Goal: Task Accomplishment & Management: Manage account settings

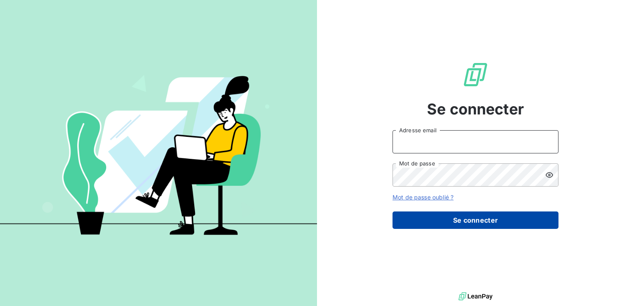
type input "[PERSON_NAME][EMAIL_ADDRESS][DOMAIN_NAME]"
click at [462, 219] on button "Se connecter" at bounding box center [475, 220] width 166 height 17
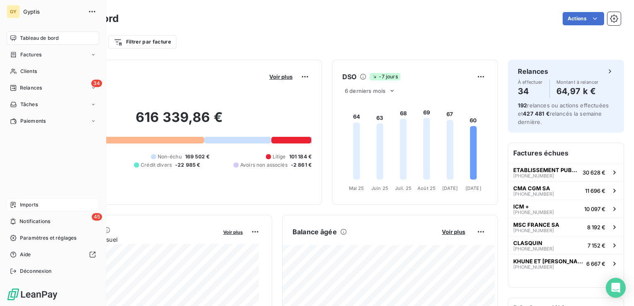
click at [25, 206] on span "Imports" at bounding box center [29, 204] width 18 height 7
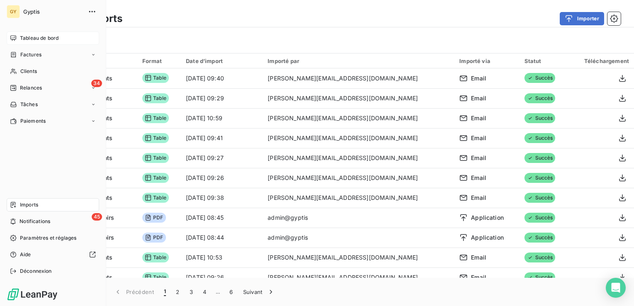
click at [46, 37] on span "Tableau de bord" at bounding box center [39, 37] width 39 height 7
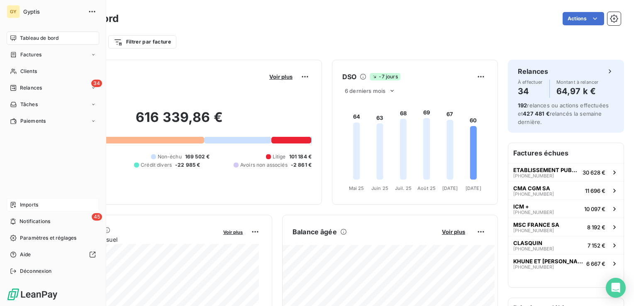
click at [49, 205] on div "Imports" at bounding box center [53, 204] width 92 height 13
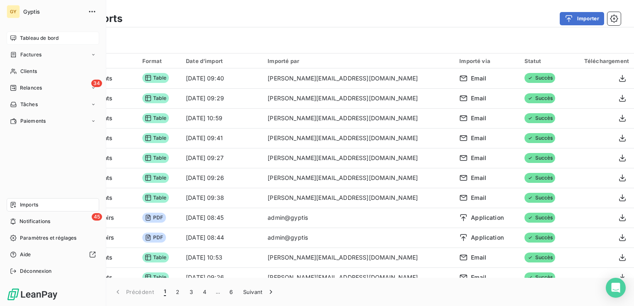
click at [25, 39] on span "Tableau de bord" at bounding box center [39, 37] width 39 height 7
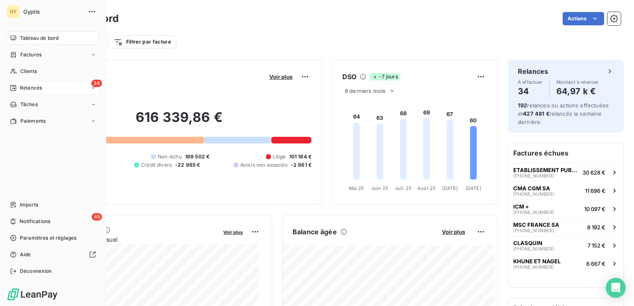
click at [27, 89] on span "Relances" at bounding box center [31, 87] width 22 height 7
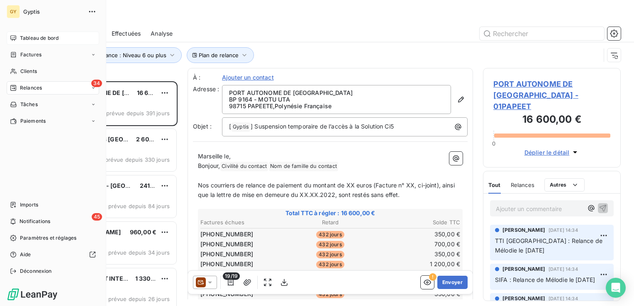
click at [18, 37] on div "Tableau de bord" at bounding box center [53, 38] width 92 height 13
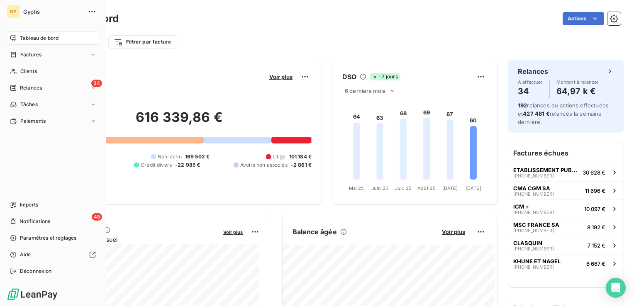
click at [26, 40] on span "Tableau de bord" at bounding box center [39, 37] width 39 height 7
click at [38, 86] on span "Relances" at bounding box center [31, 87] width 22 height 7
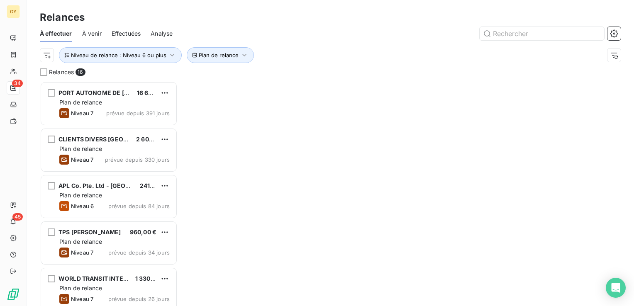
scroll to position [219, 131]
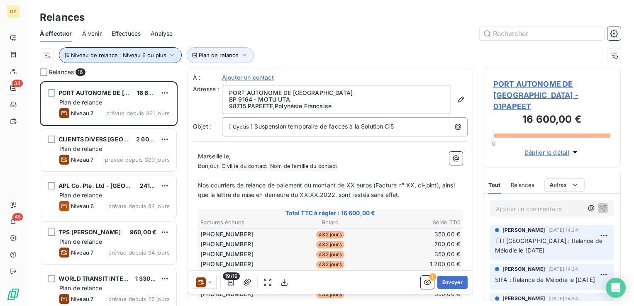
click at [170, 56] on icon "button" at bounding box center [172, 55] width 8 height 8
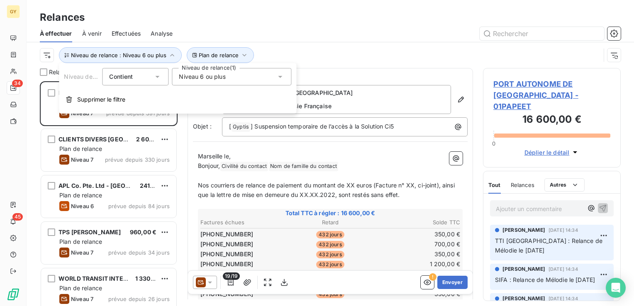
click at [279, 75] on icon at bounding box center [280, 77] width 8 height 8
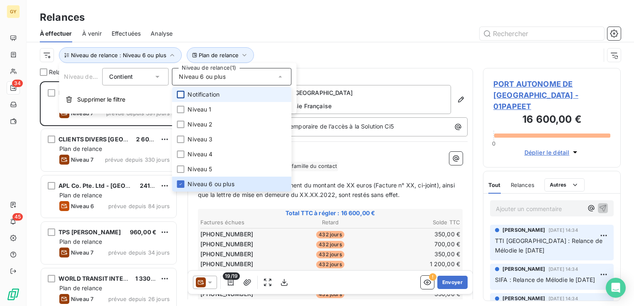
click at [183, 93] on div at bounding box center [180, 94] width 7 height 7
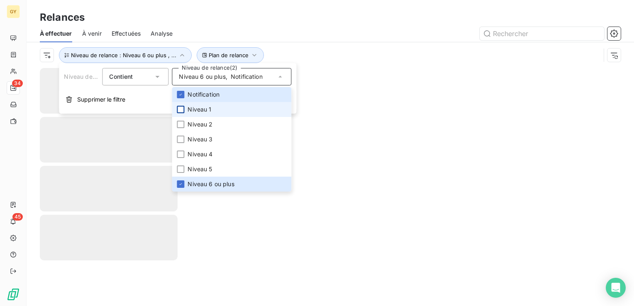
click at [179, 107] on div at bounding box center [180, 109] width 7 height 7
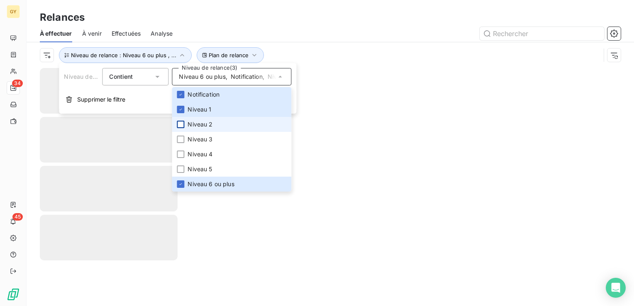
click at [179, 122] on div at bounding box center [180, 124] width 7 height 7
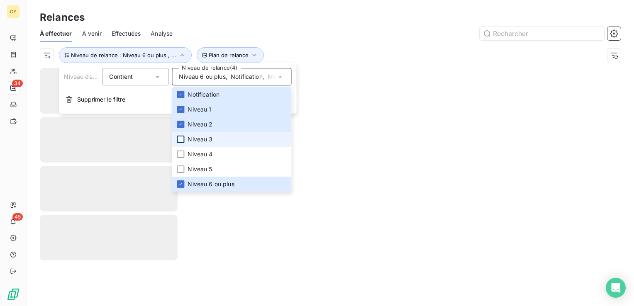
click at [182, 138] on div at bounding box center [180, 139] width 7 height 7
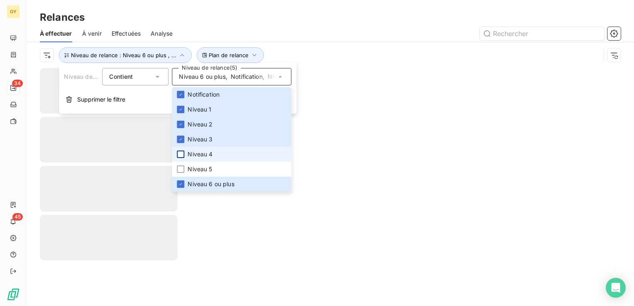
click at [182, 155] on div at bounding box center [180, 154] width 7 height 7
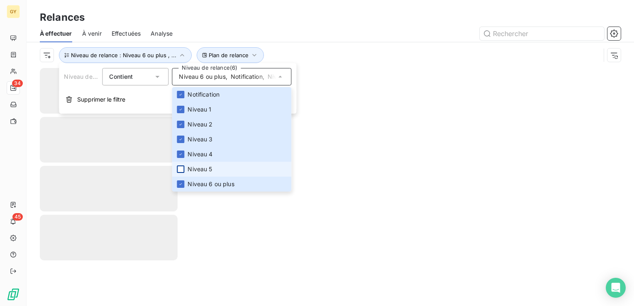
click at [181, 170] on div at bounding box center [180, 168] width 7 height 7
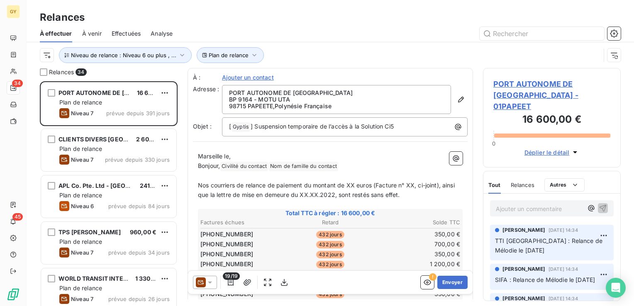
click at [324, 30] on div at bounding box center [401, 33] width 438 height 13
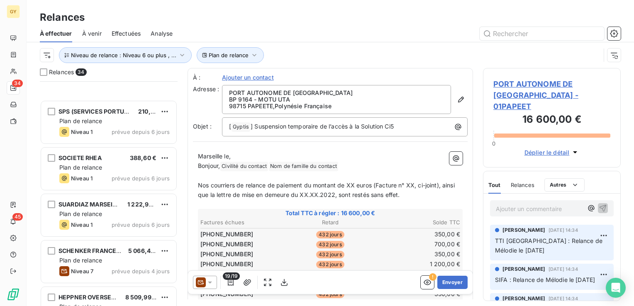
scroll to position [1355, 0]
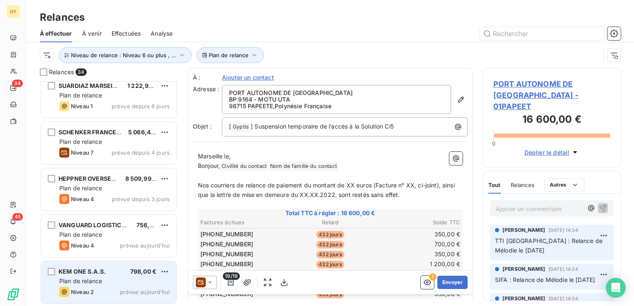
click at [109, 272] on div "KEM ONE S.A.S. 798,00 €" at bounding box center [114, 271] width 110 height 7
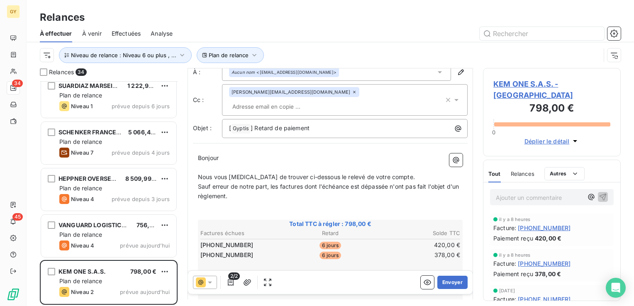
scroll to position [83, 0]
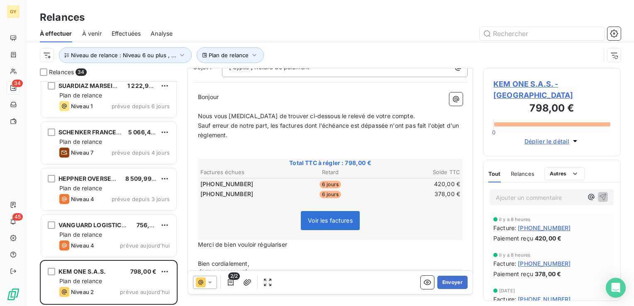
click at [323, 217] on span "Voir les factures" at bounding box center [330, 220] width 45 height 7
click at [441, 286] on button "Envoyer" at bounding box center [452, 282] width 30 height 13
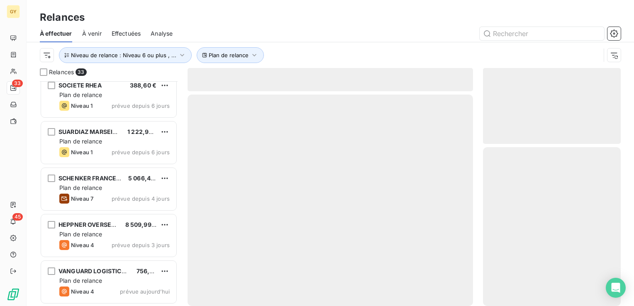
scroll to position [1308, 0]
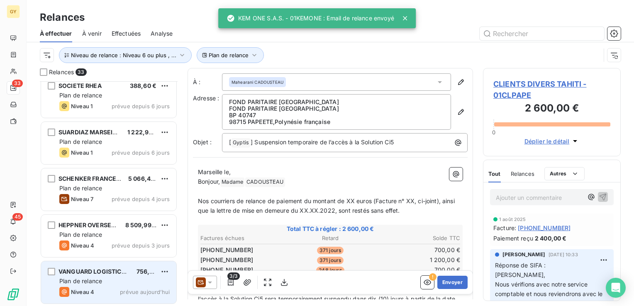
click at [112, 283] on div "Plan de relance" at bounding box center [114, 281] width 110 height 8
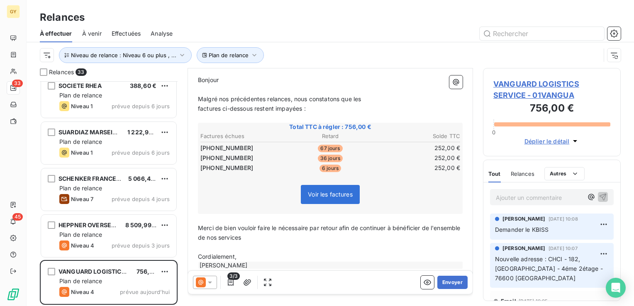
scroll to position [100, 0]
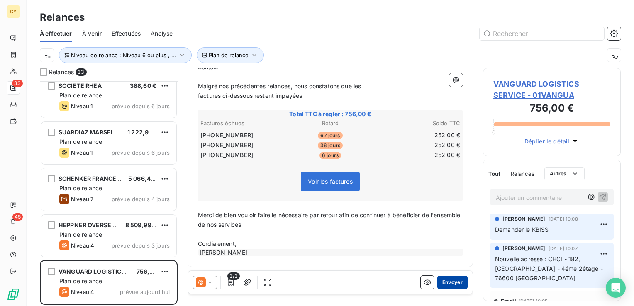
click at [451, 284] on button "Envoyer" at bounding box center [452, 282] width 30 height 13
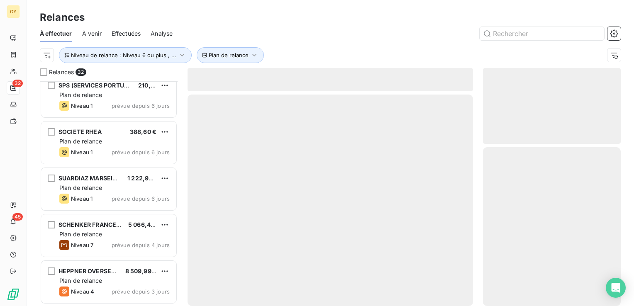
scroll to position [1262, 0]
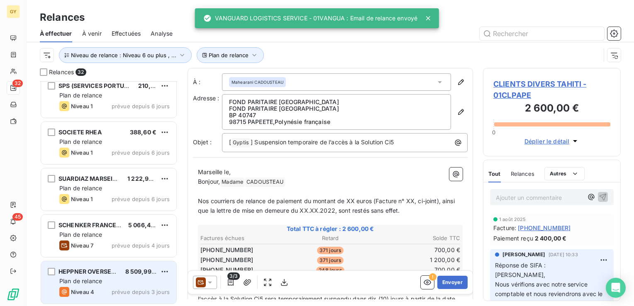
click at [109, 280] on div "Plan de relance" at bounding box center [114, 281] width 110 height 8
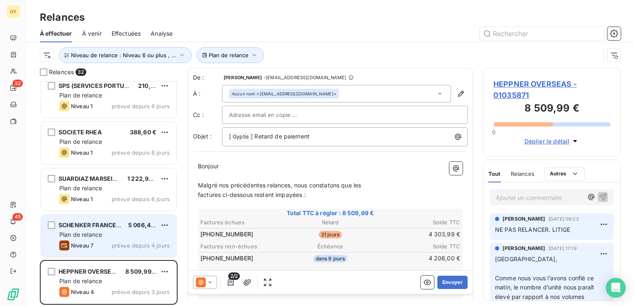
click at [113, 241] on div "Niveau 7 prévue depuis 4 jours" at bounding box center [114, 246] width 110 height 10
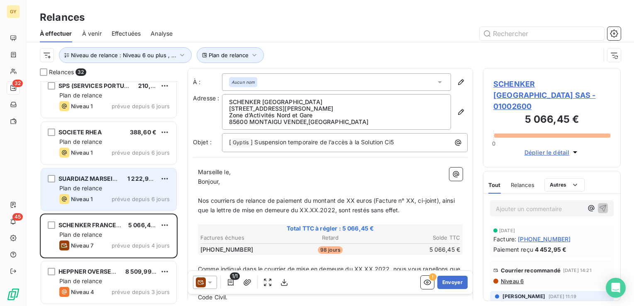
click at [115, 188] on div "Plan de relance" at bounding box center [114, 188] width 110 height 8
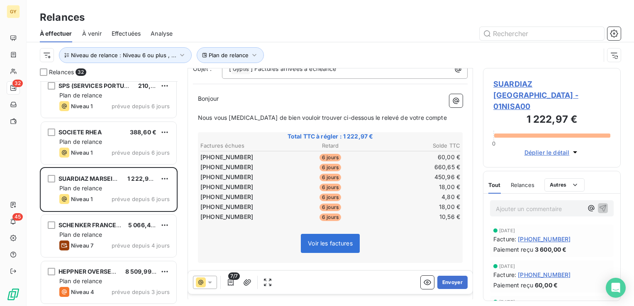
scroll to position [104, 0]
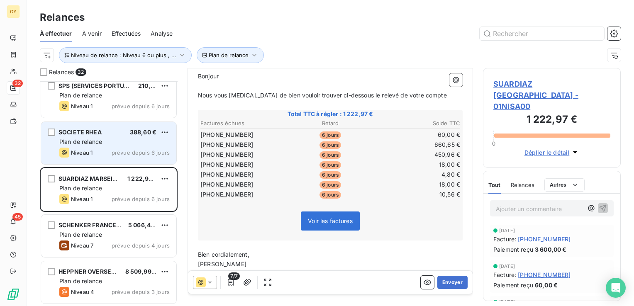
click at [104, 151] on div "Niveau 1 prévue depuis 6 jours" at bounding box center [114, 153] width 110 height 10
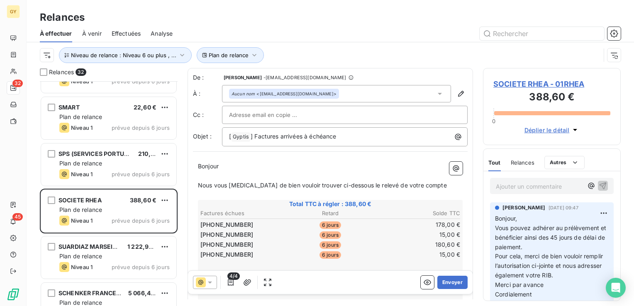
scroll to position [1179, 0]
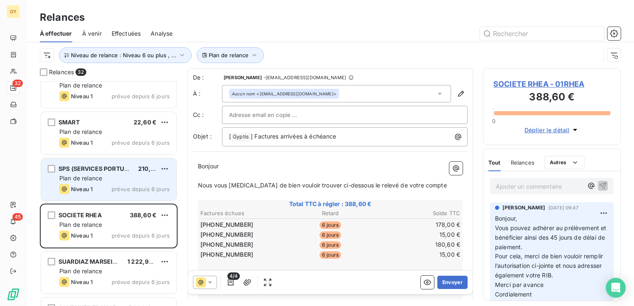
click at [102, 172] on div "SPS (SERVICES PORTUAIRES SETOI" at bounding box center [94, 169] width 73 height 8
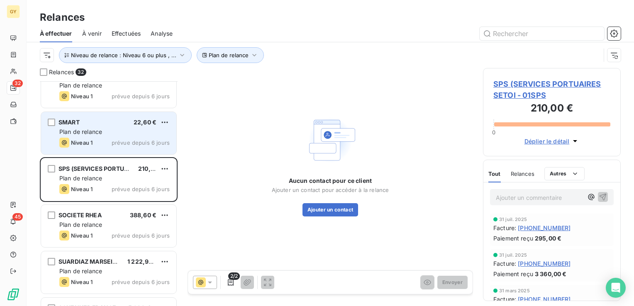
click at [102, 138] on div "Niveau 1 prévue depuis 6 jours" at bounding box center [114, 143] width 110 height 10
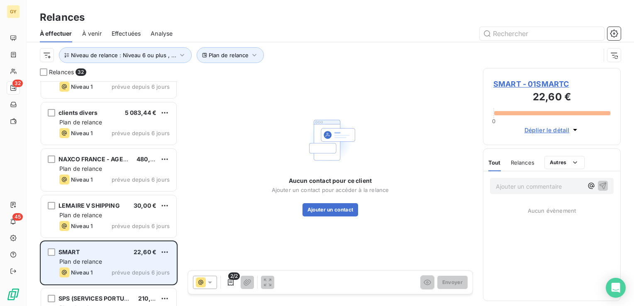
scroll to position [1013, 0]
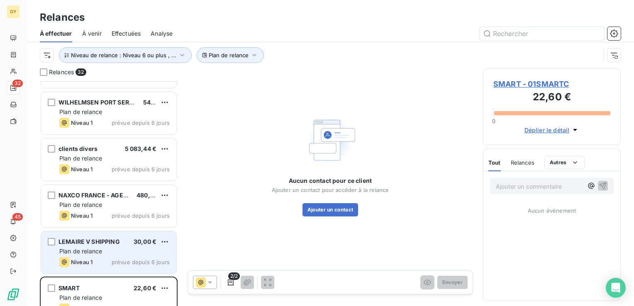
click at [95, 253] on span "Plan de relance" at bounding box center [80, 251] width 43 height 7
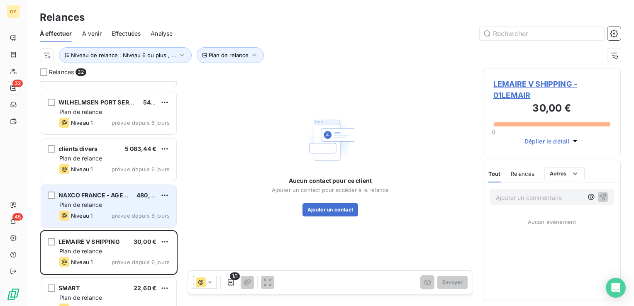
click at [89, 204] on span "Plan de relance" at bounding box center [80, 204] width 43 height 7
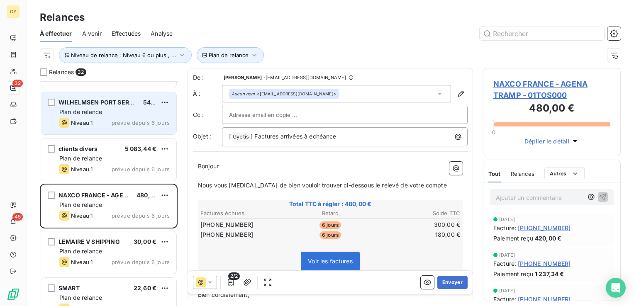
click at [114, 116] on div "WILHELMSEN PORT SERVICE [GEOGRAPHIC_DATA] 544,10 € Plan de relance Niveau 1 pré…" at bounding box center [108, 113] width 135 height 42
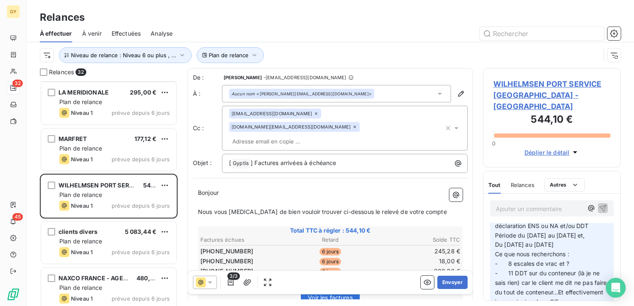
scroll to position [166, 0]
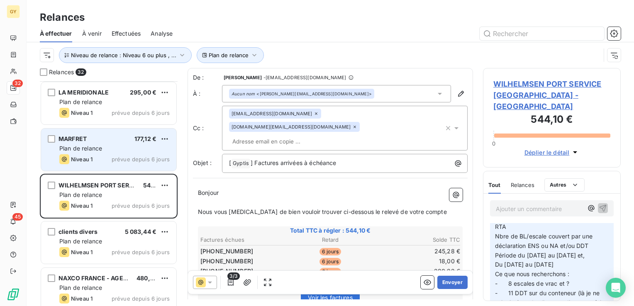
click at [122, 156] on span "prévue depuis 6 jours" at bounding box center [141, 159] width 58 height 7
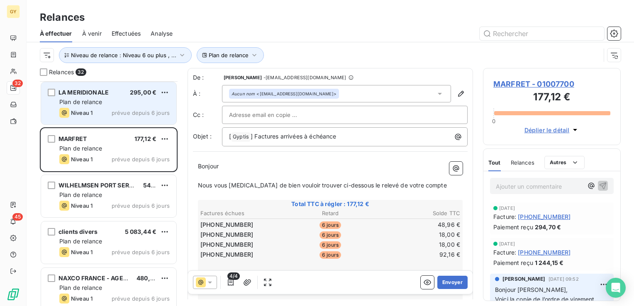
click at [108, 112] on div "Niveau 1 prévue depuis 6 jours" at bounding box center [114, 113] width 110 height 10
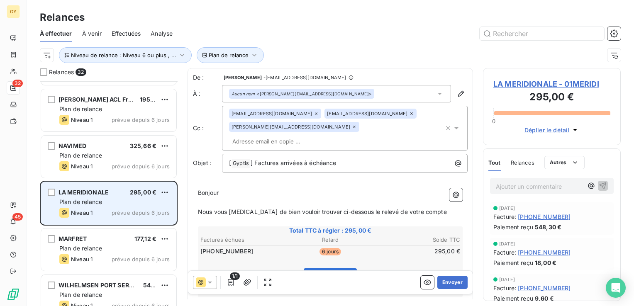
scroll to position [764, 0]
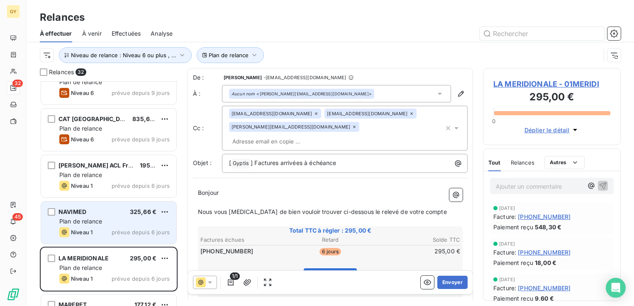
click at [86, 220] on span "Plan de relance" at bounding box center [80, 221] width 43 height 7
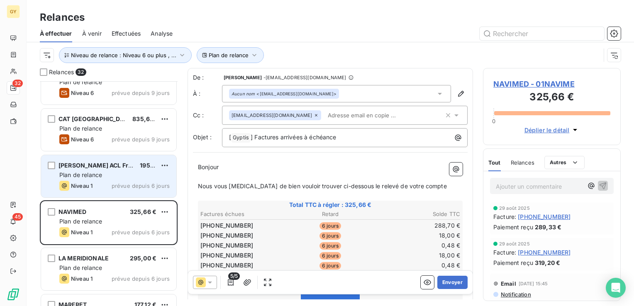
click at [90, 171] on span "Plan de relance" at bounding box center [80, 174] width 43 height 7
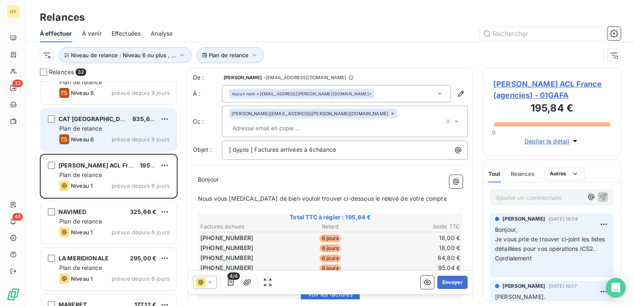
click at [91, 133] on div "CAT FRANCE 835,62 € Plan de relance Niveau 6 prévue depuis 9 jours" at bounding box center [108, 130] width 135 height 42
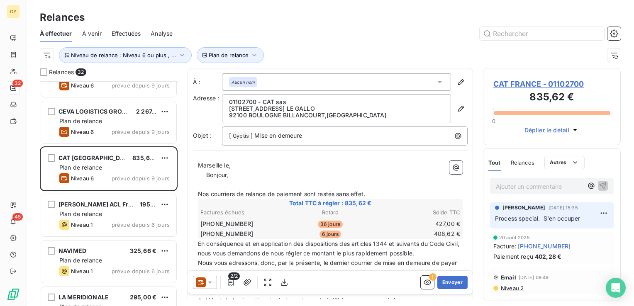
scroll to position [640, 0]
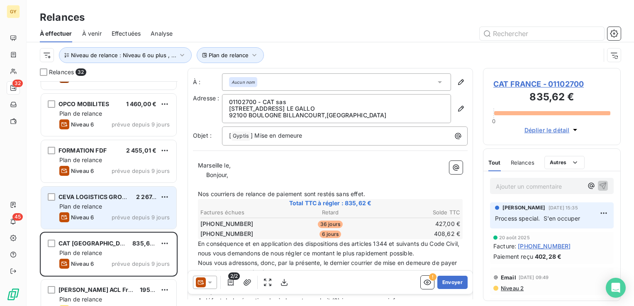
click at [103, 213] on div "Niveau 6 prévue depuis 9 jours" at bounding box center [114, 217] width 110 height 10
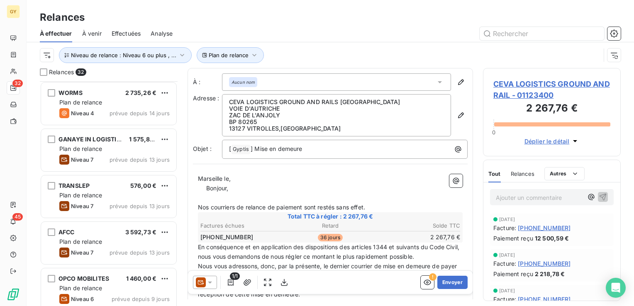
scroll to position [432, 0]
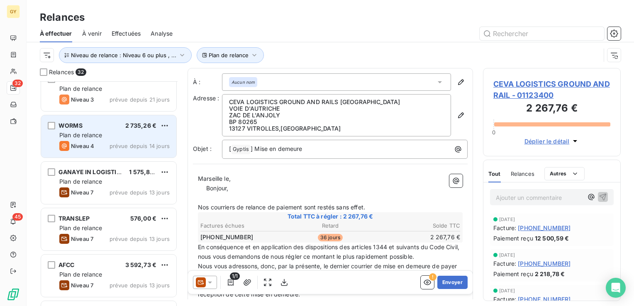
click at [105, 138] on div "Plan de relance" at bounding box center [114, 135] width 110 height 8
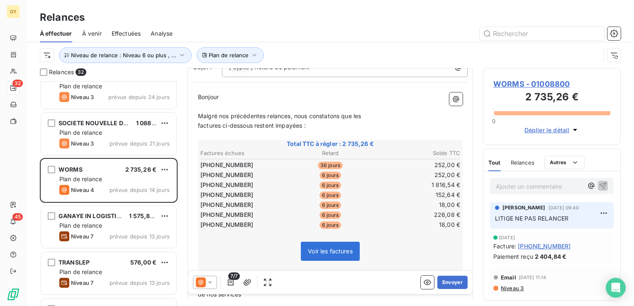
scroll to position [308, 0]
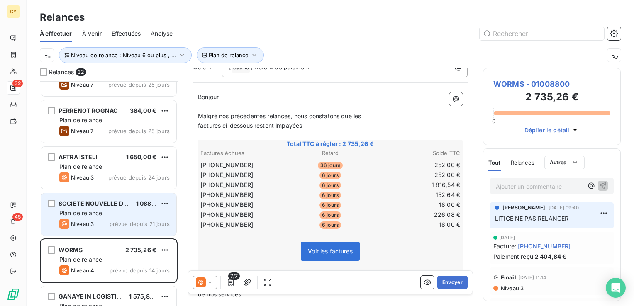
click at [93, 216] on div "Plan de relance" at bounding box center [114, 213] width 110 height 8
